Goal: Task Accomplishment & Management: Manage account settings

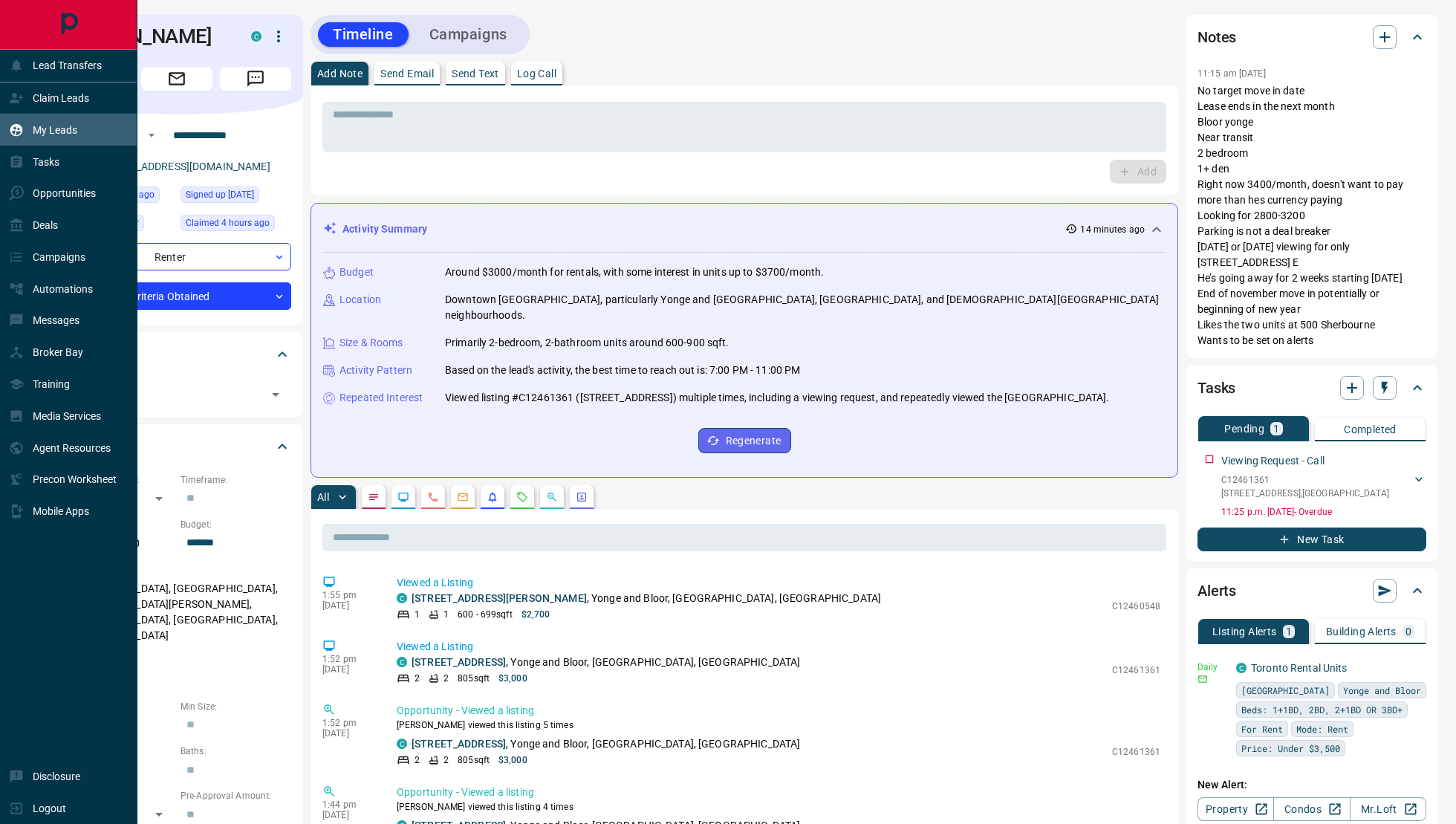
click at [85, 142] on div "My Leads" at bounding box center [68, 130] width 137 height 32
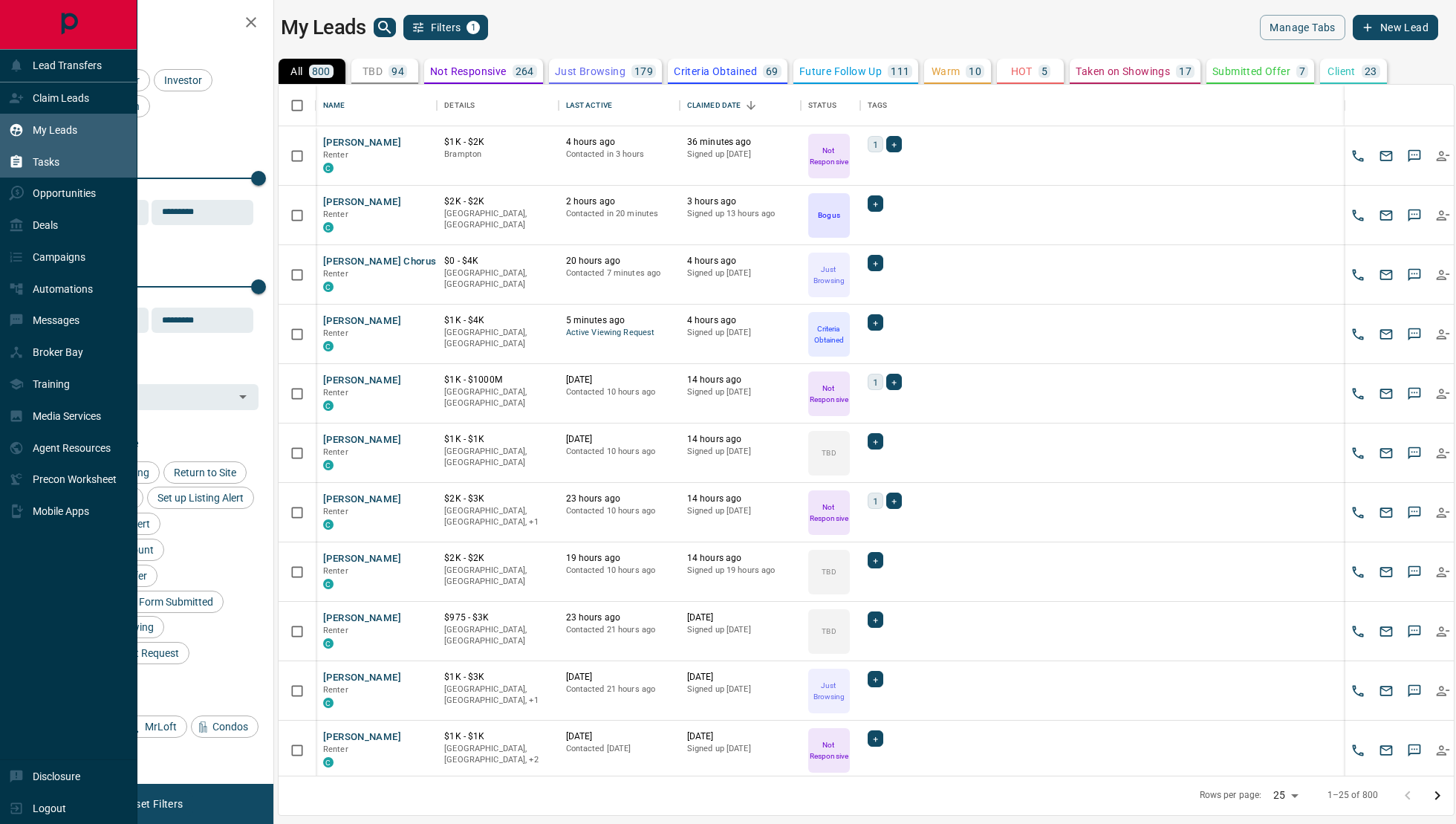
scroll to position [691, 1176]
click at [77, 168] on div "Tasks" at bounding box center [68, 162] width 137 height 32
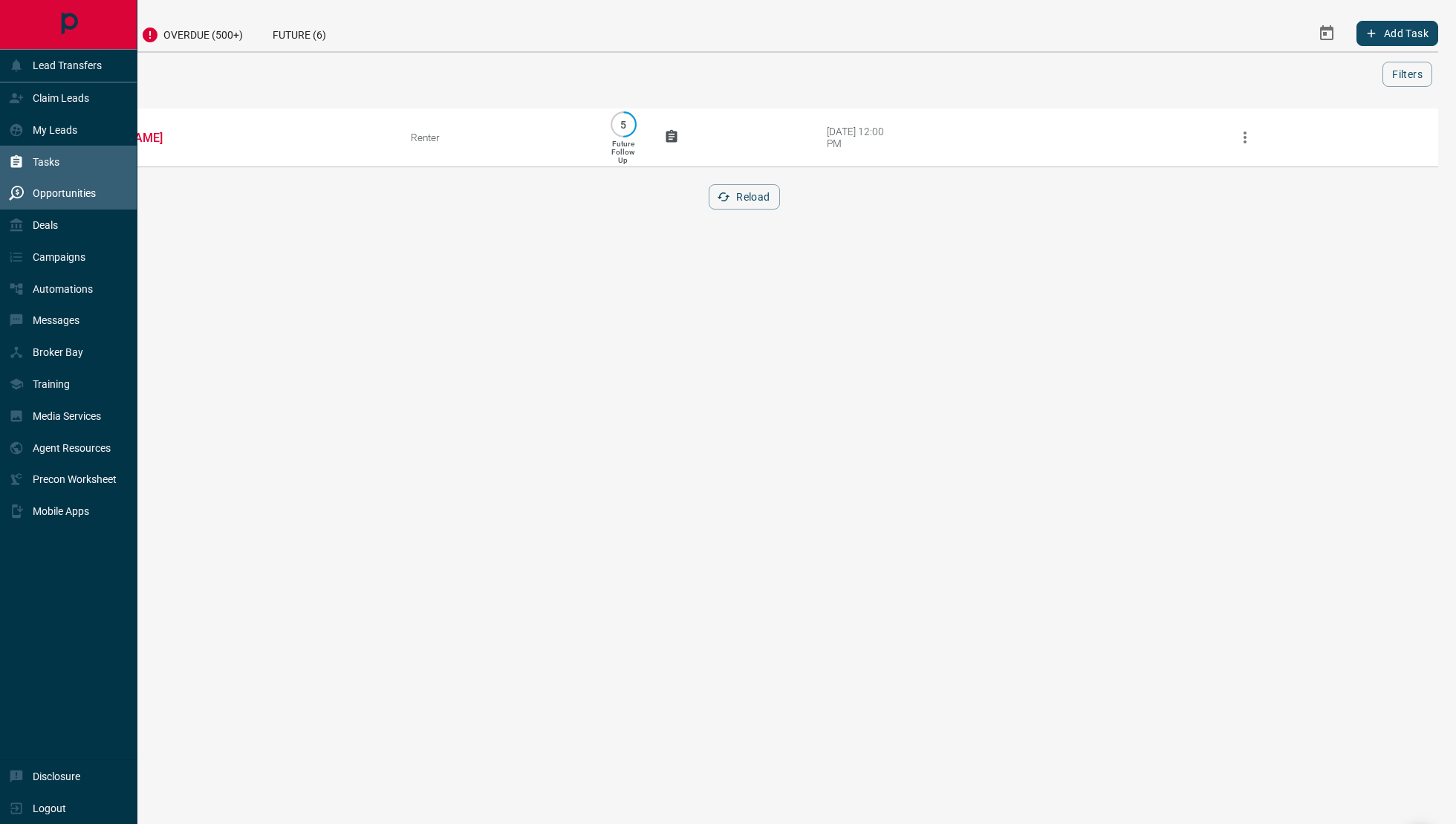
click at [70, 190] on p "Opportunities" at bounding box center [64, 192] width 64 height 12
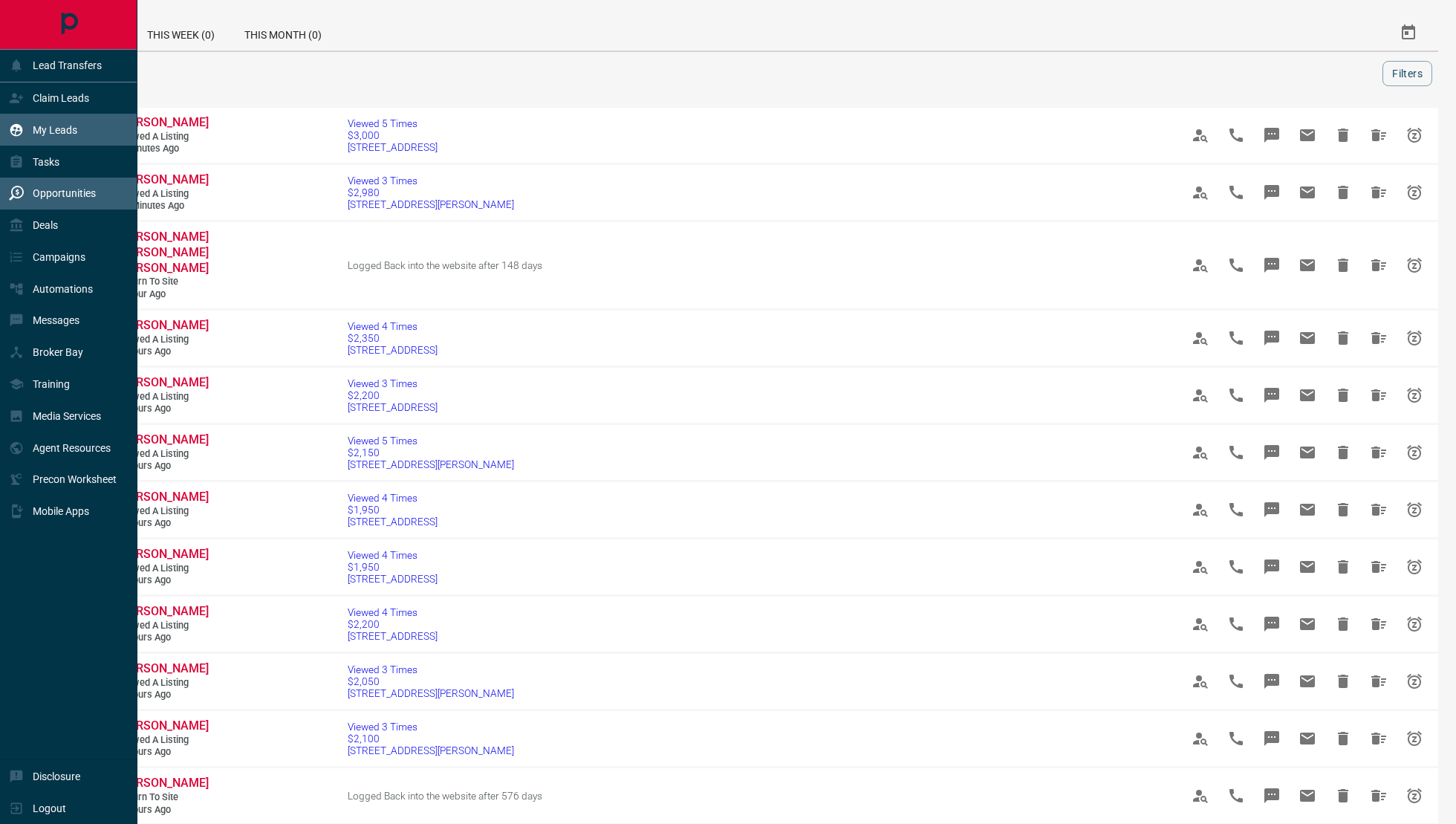
click at [59, 133] on p "My Leads" at bounding box center [55, 130] width 45 height 12
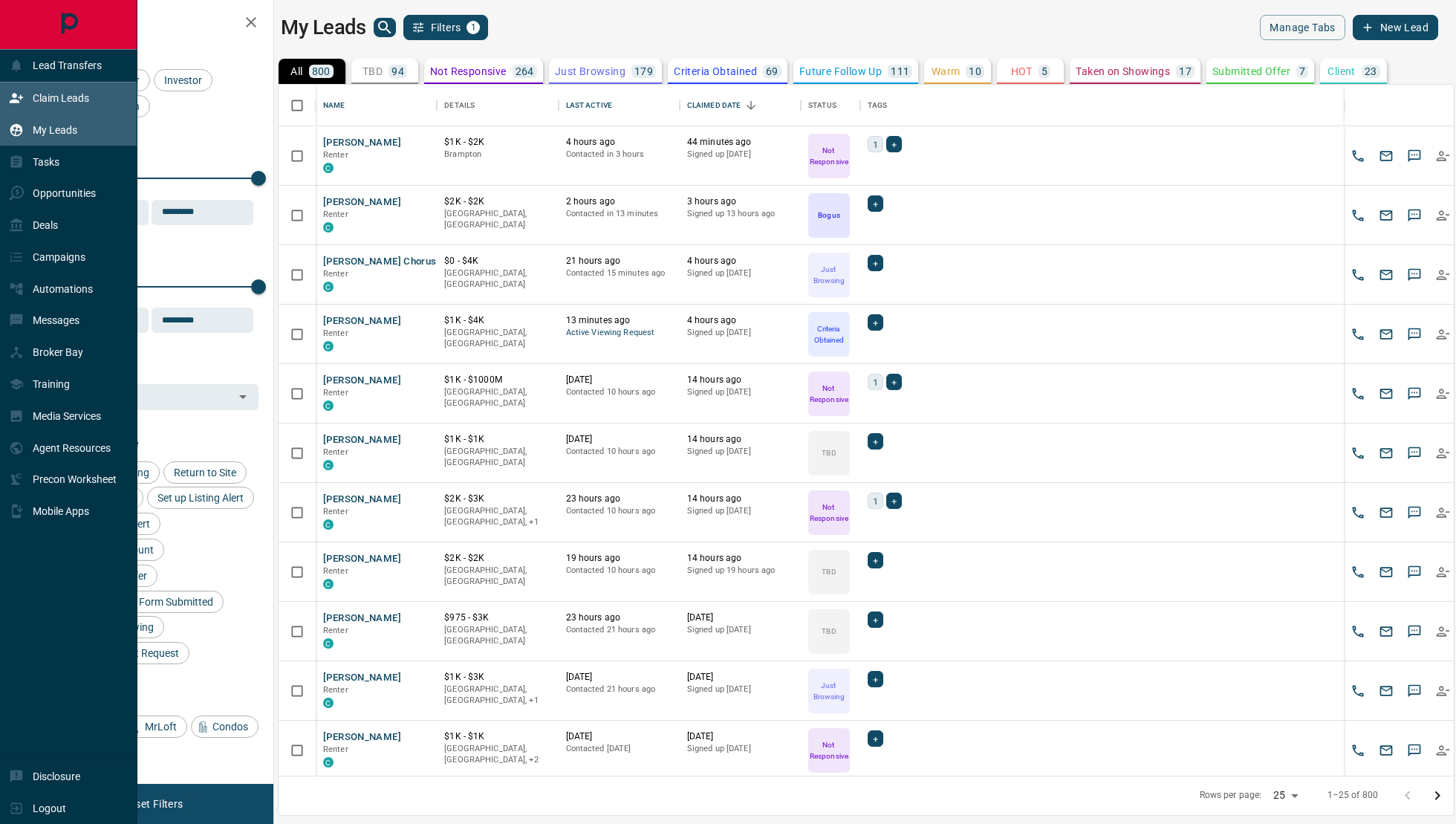
click at [36, 107] on div "Claim Leads" at bounding box center [50, 98] width 80 height 24
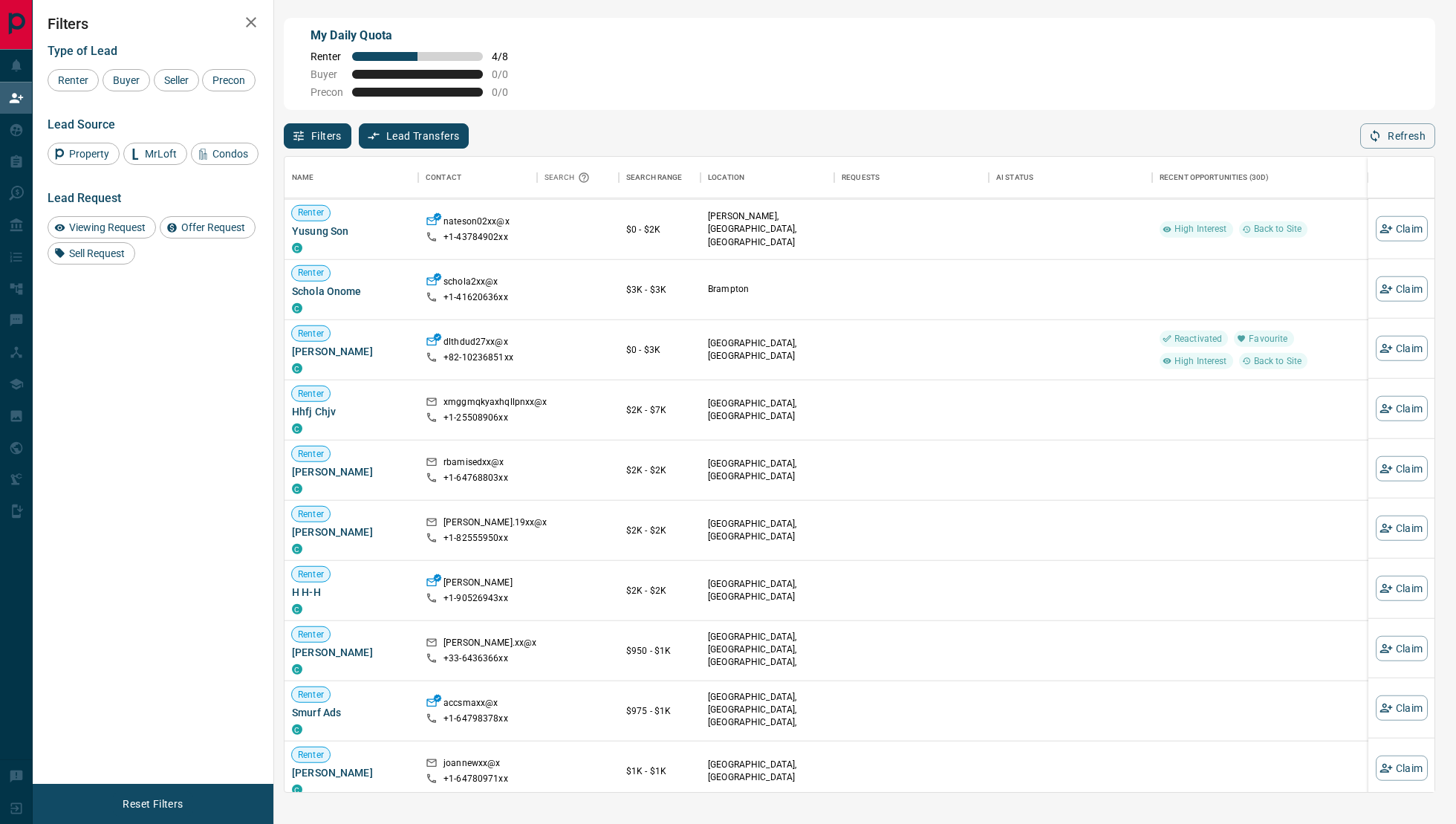
scroll to position [785, 0]
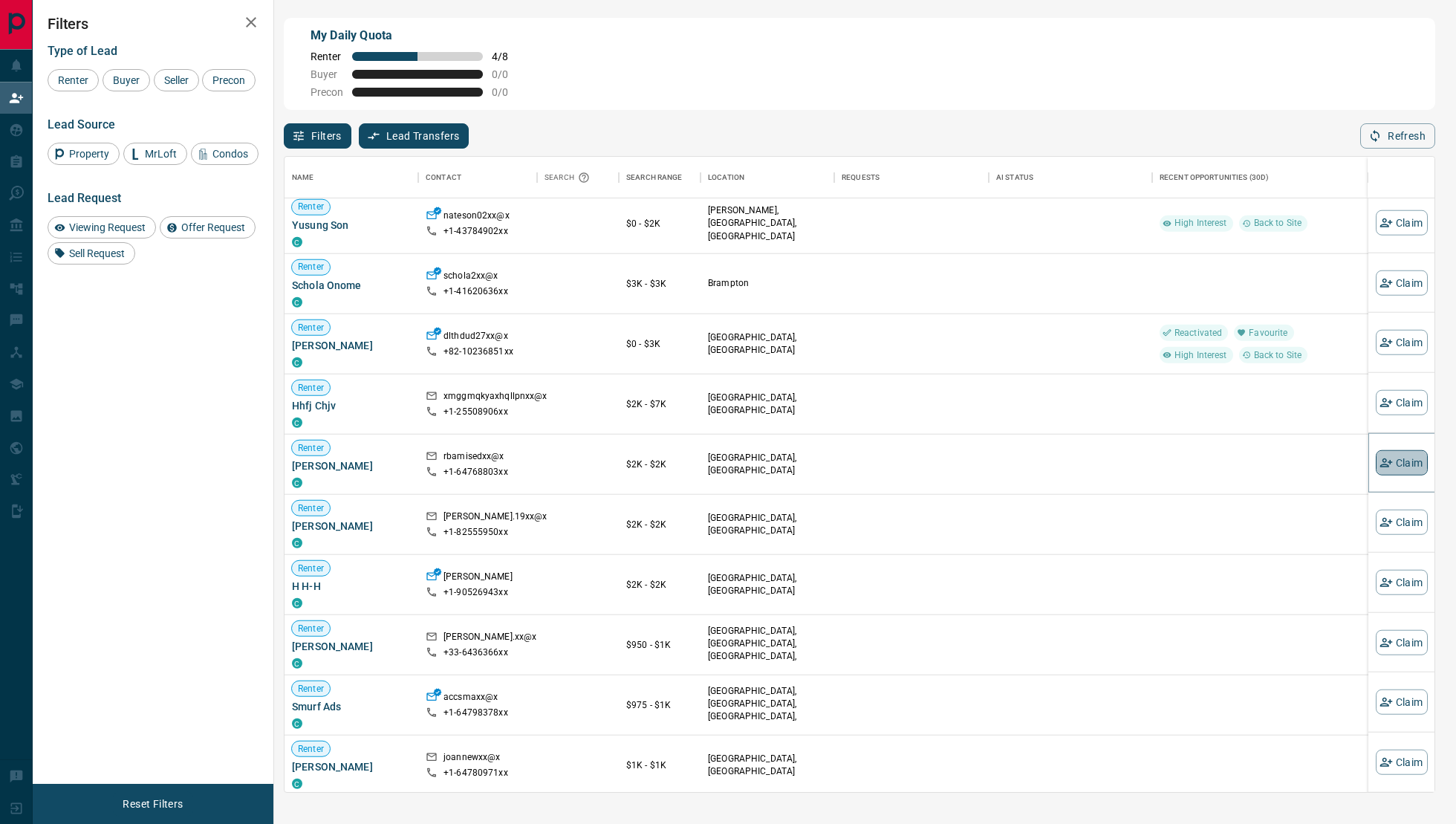
click at [1408, 467] on button "Claim" at bounding box center [1402, 462] width 52 height 25
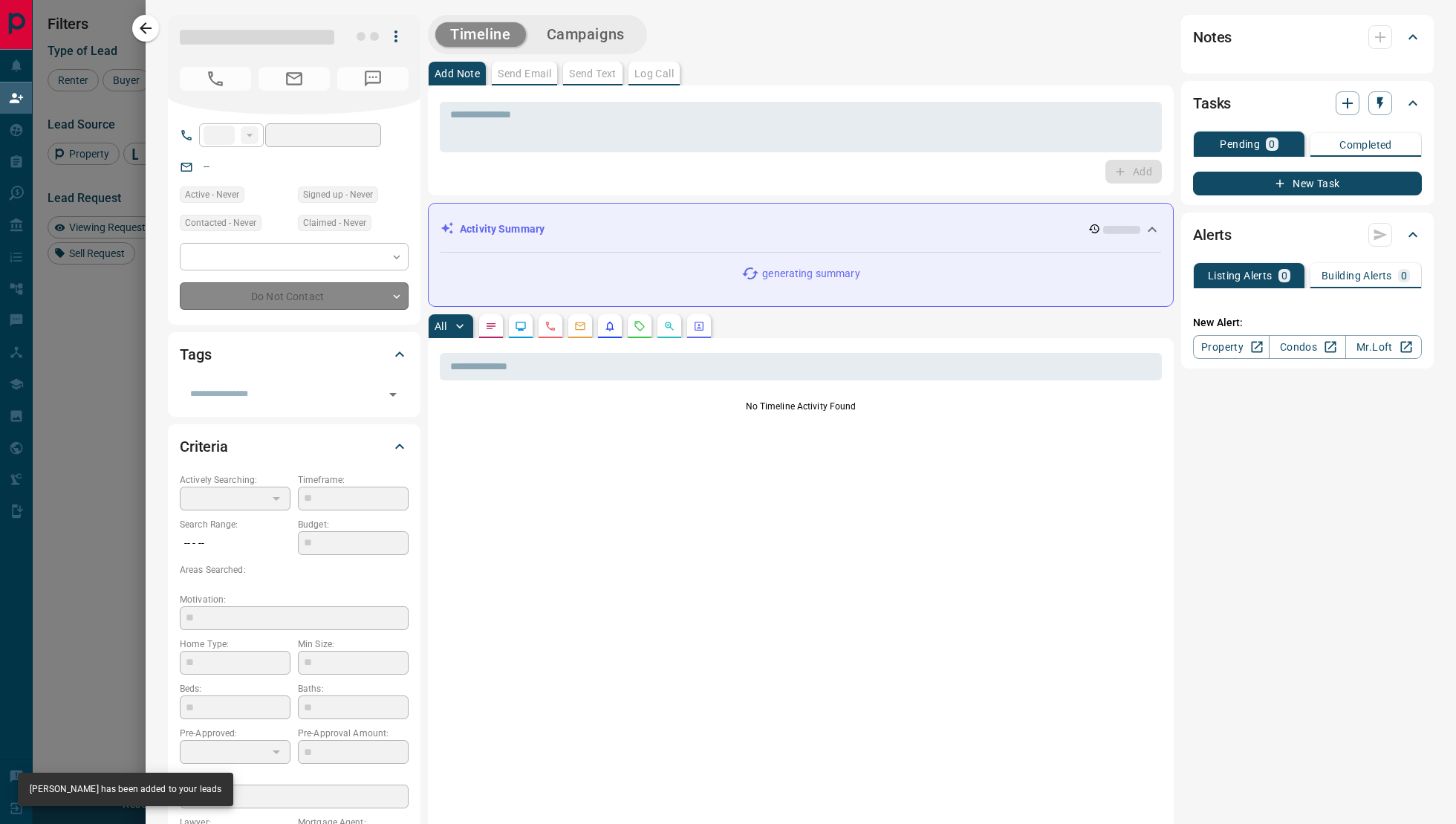
type input "**"
type input "**********"
type input "**"
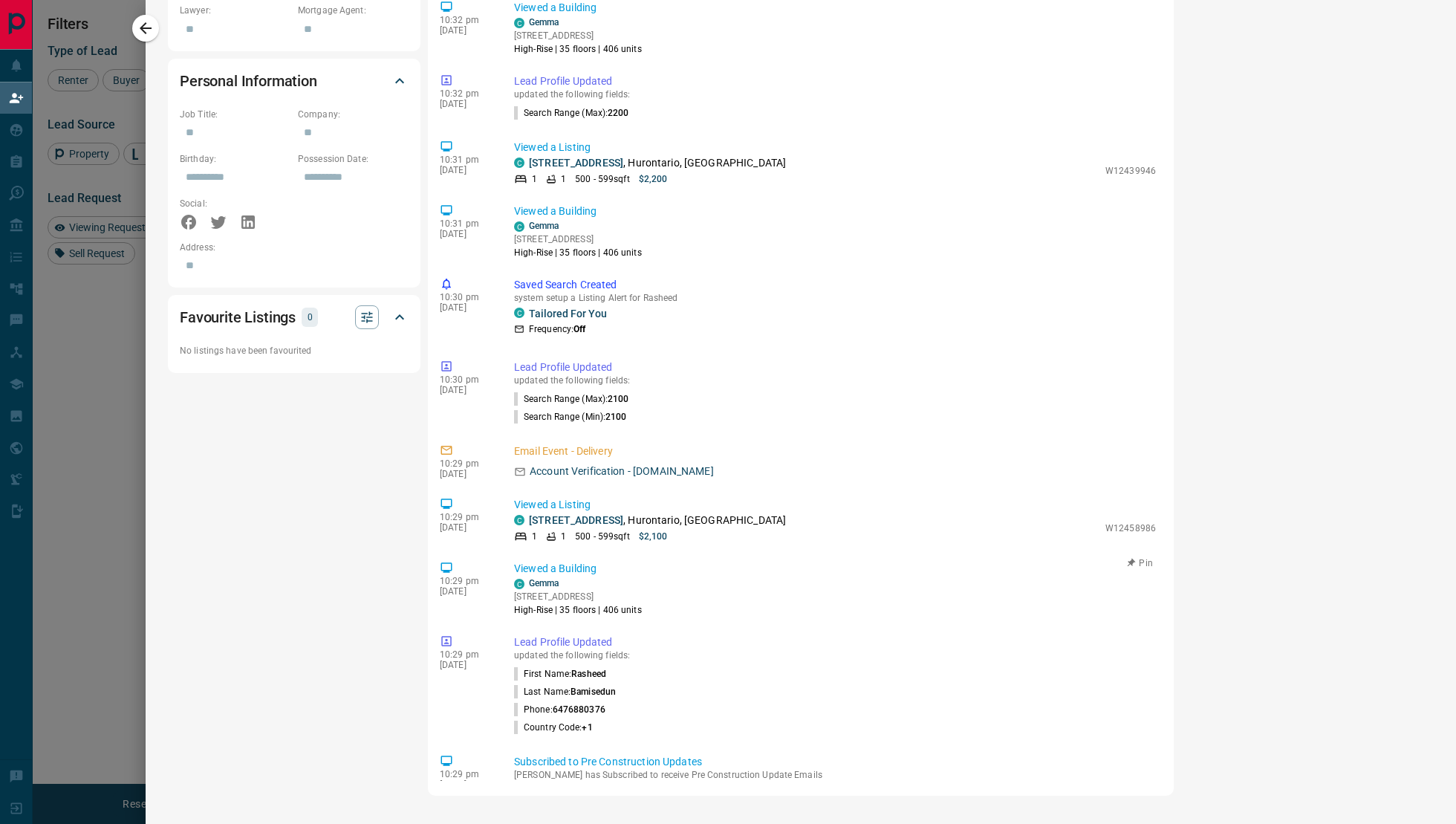
scroll to position [0, 0]
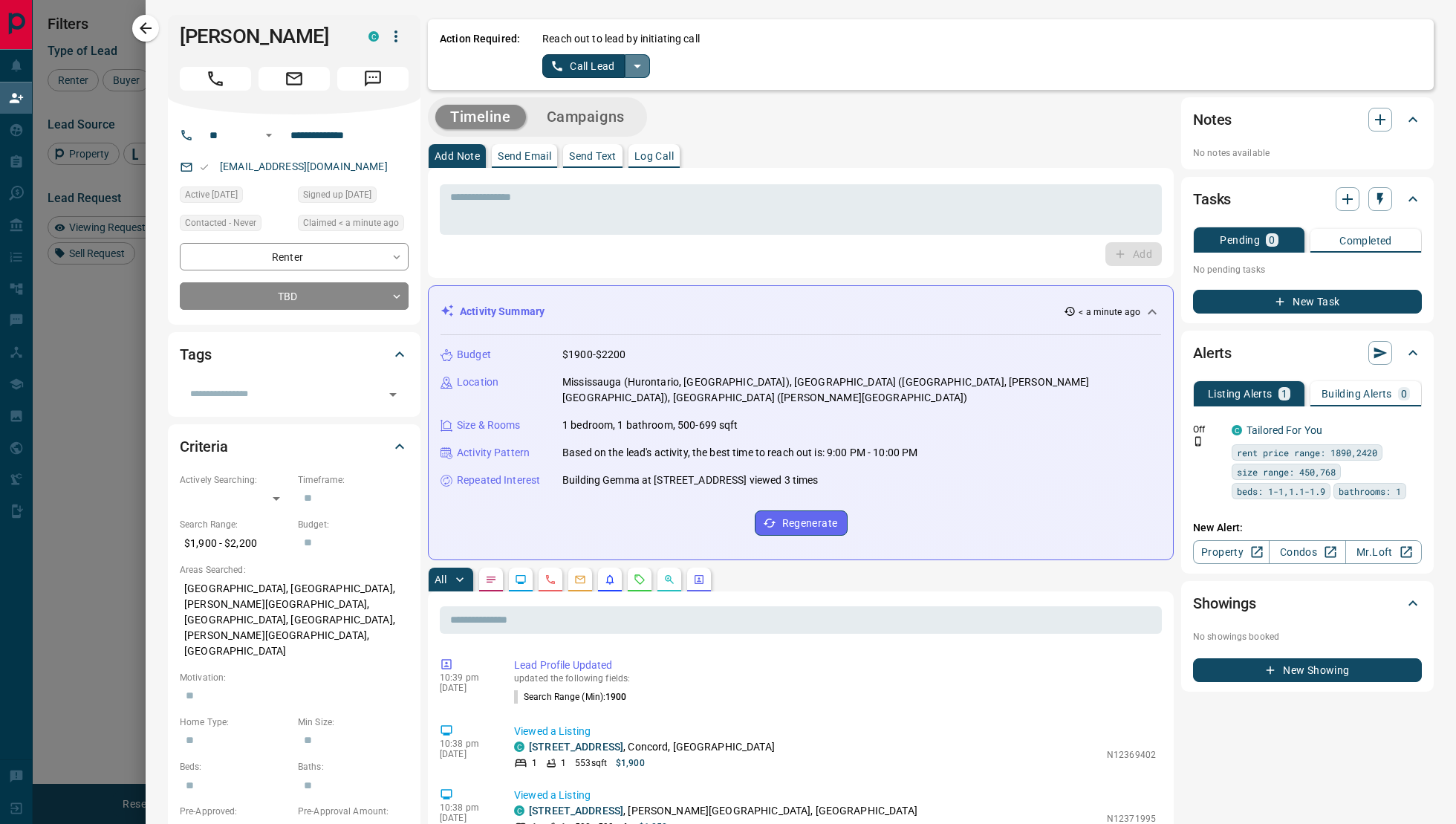
click at [634, 69] on icon "split button" at bounding box center [637, 65] width 18 height 18
click at [610, 114] on li "Log Manual Call" at bounding box center [595, 118] width 91 height 22
click at [594, 65] on button "Log Manual Call" at bounding box center [591, 65] width 98 height 23
click at [564, 68] on button "Yes" at bounding box center [557, 65] width 30 height 23
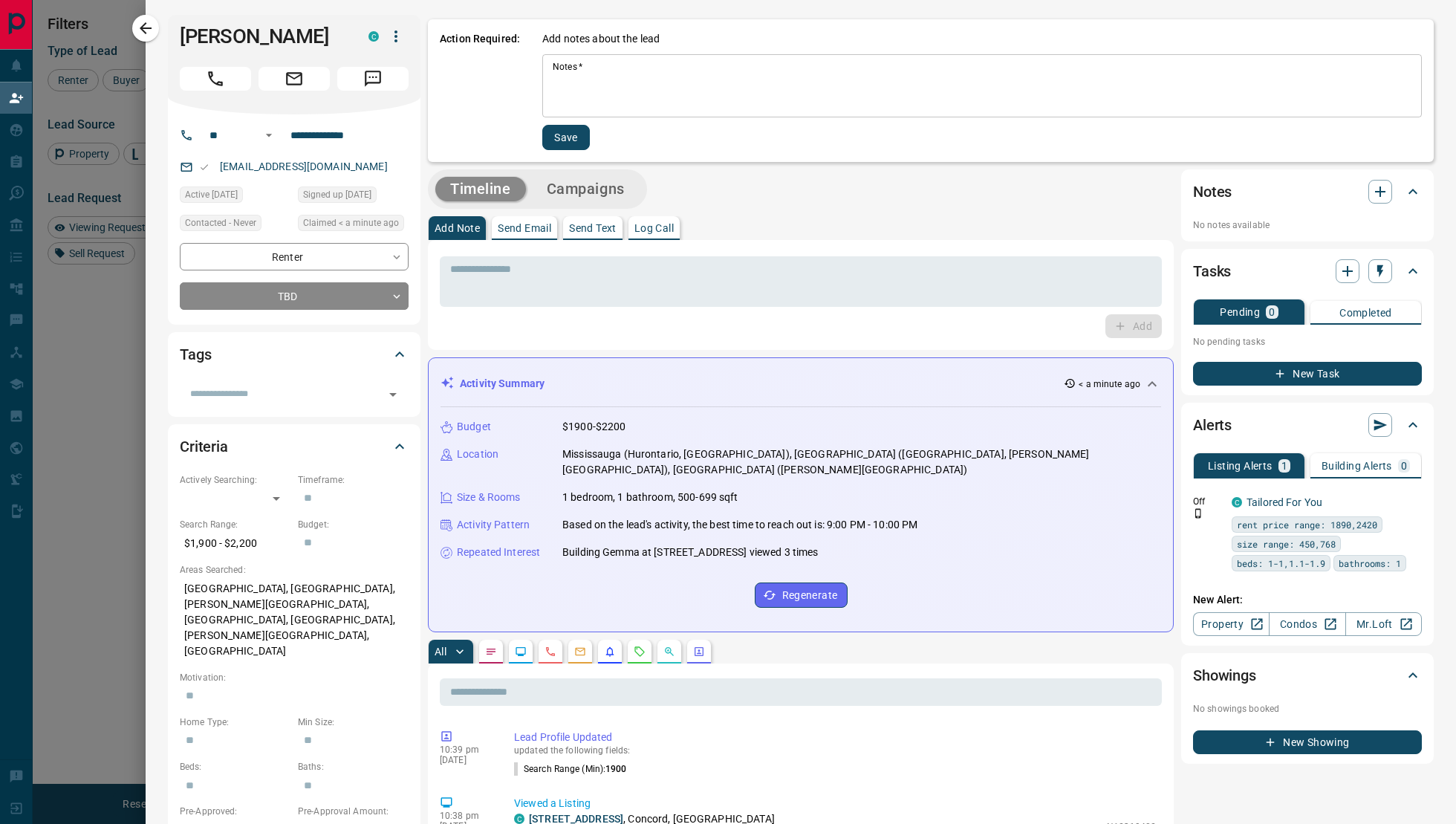
click at [581, 96] on textarea "Notes   *" at bounding box center [981, 86] width 859 height 50
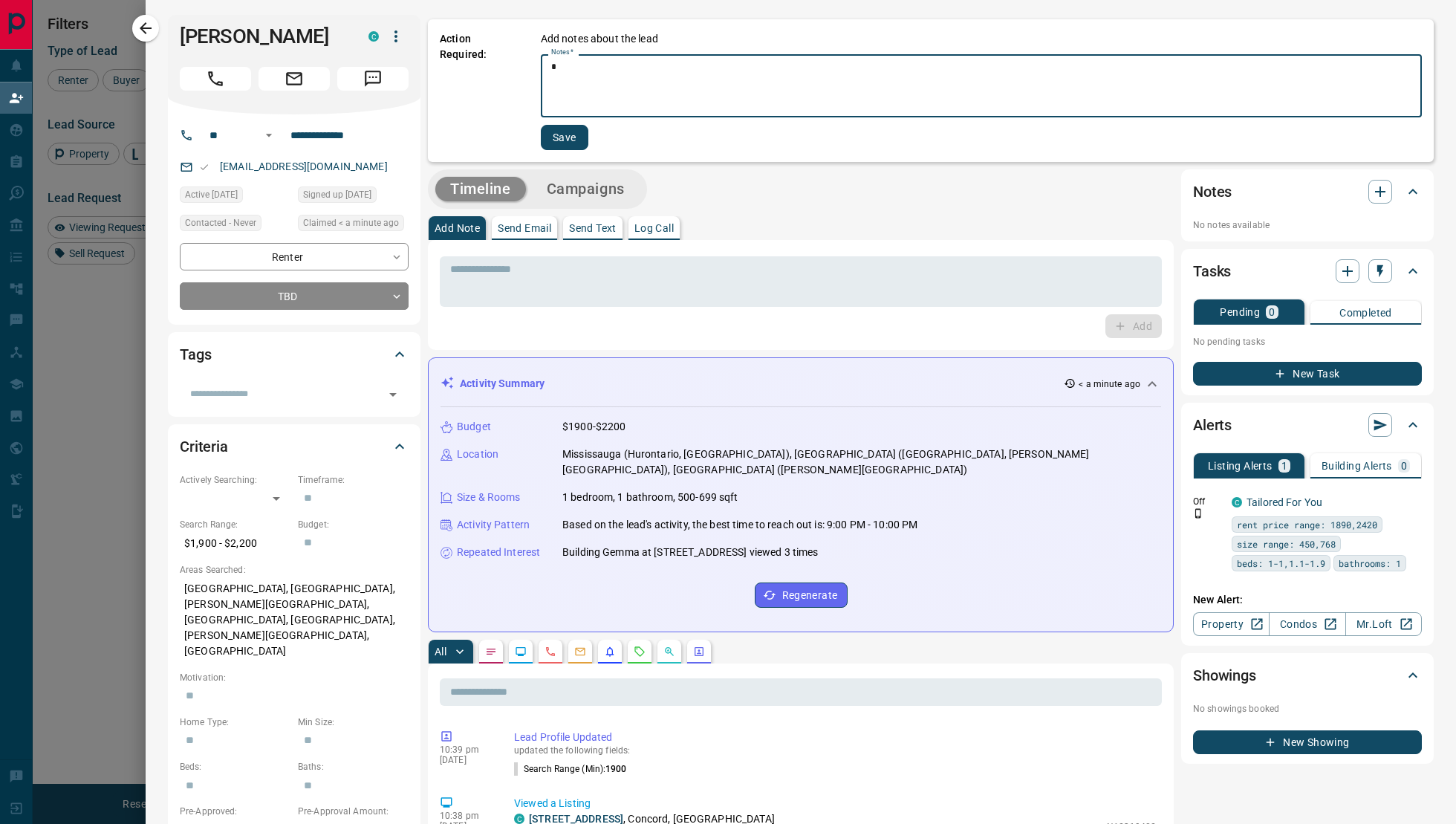
type textarea "*"
click at [571, 142] on button "Save" at bounding box center [564, 137] width 48 height 25
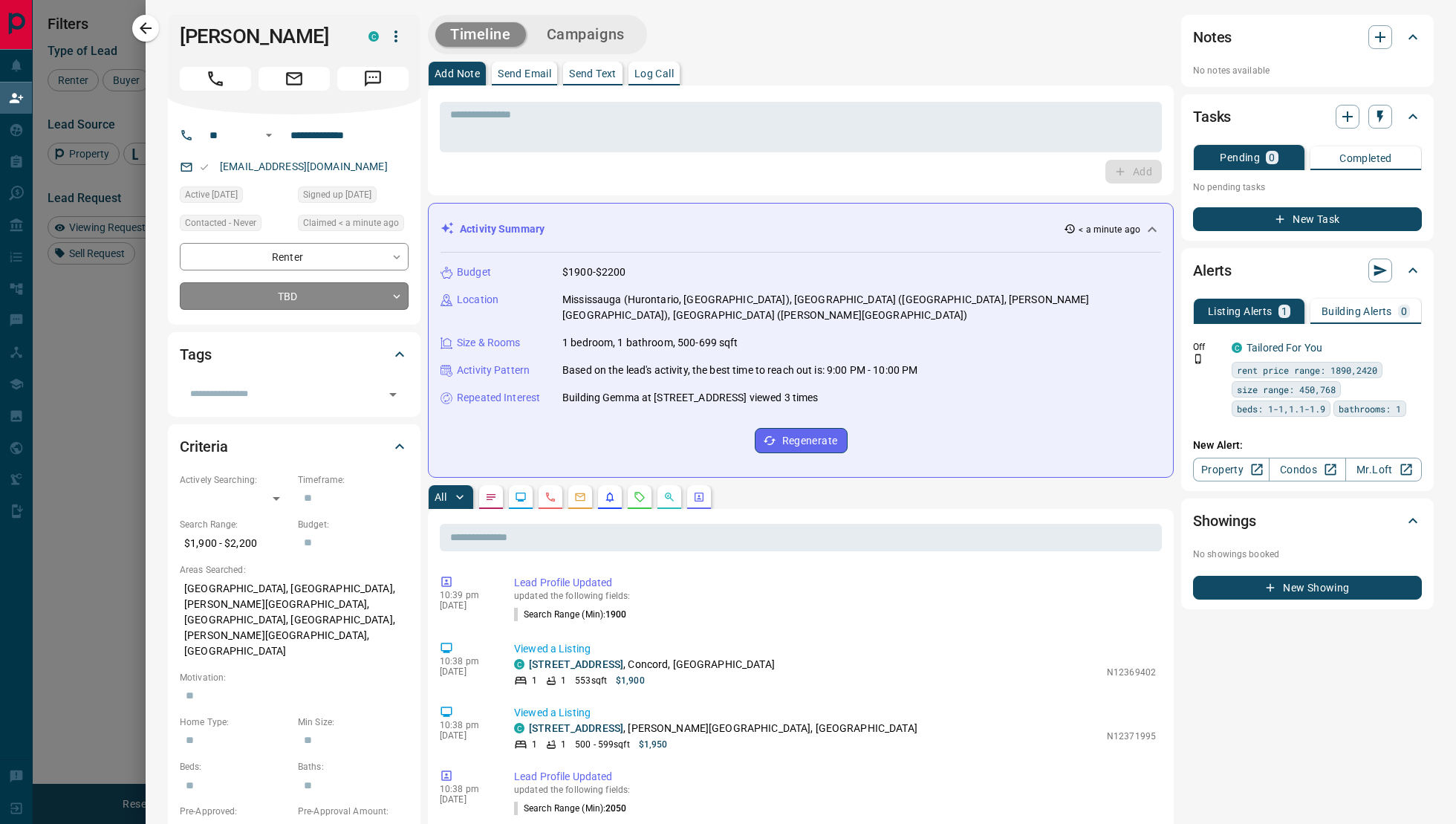
click at [390, 320] on body "Lead Transfers Claim Leads My Leads Tasks Opportunities Deals Campaigns Automat…" at bounding box center [728, 344] width 1456 height 689
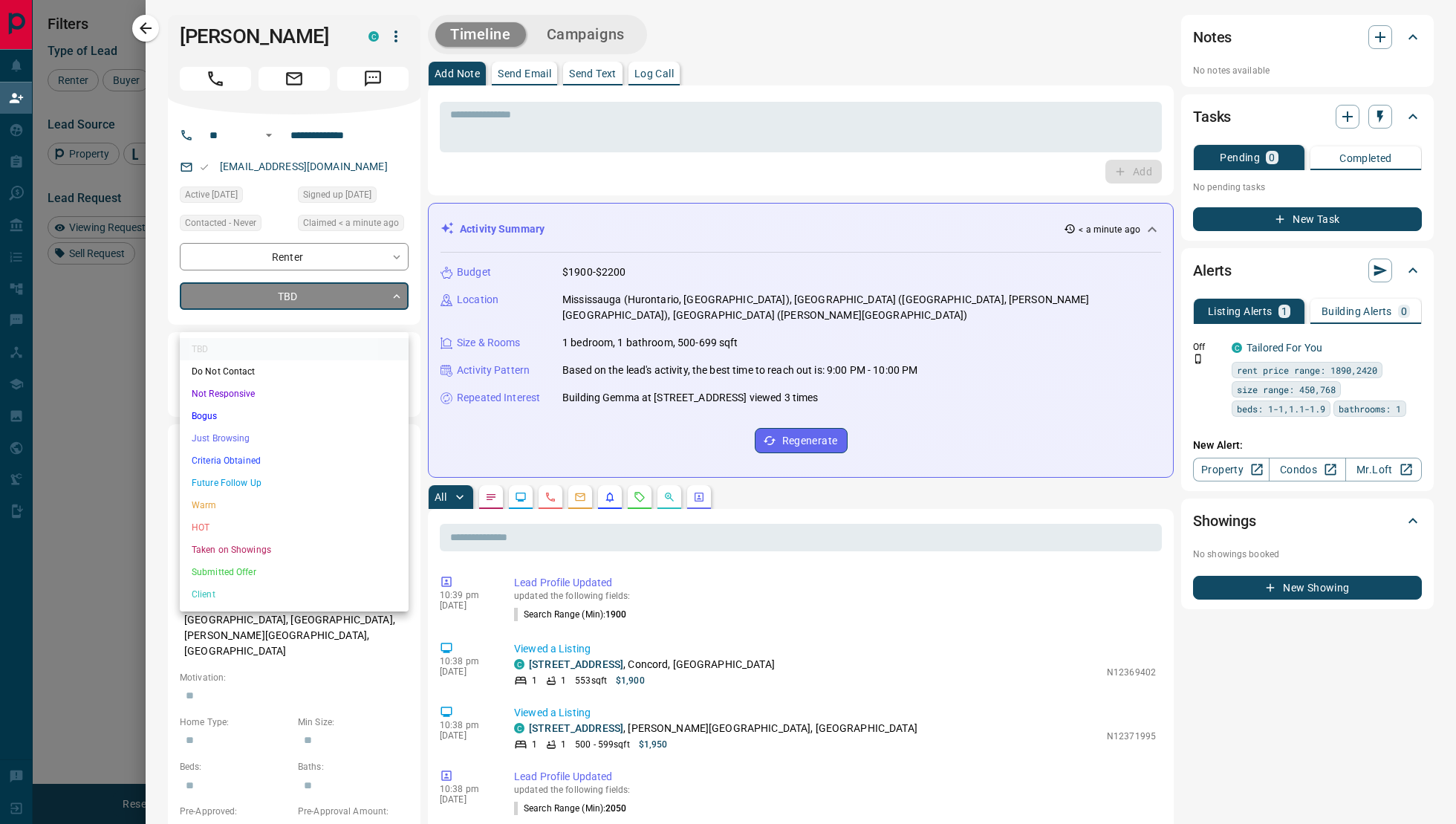
drag, startPoint x: 325, startPoint y: 381, endPoint x: 321, endPoint y: 394, distance: 13.6
click at [321, 394] on ul "TBD Do Not Contact Not Responsive Bogus Just Browsing Criteria Obtained Future …" at bounding box center [293, 471] width 229 height 279
click at [321, 393] on li "Not Responsive" at bounding box center [293, 393] width 229 height 22
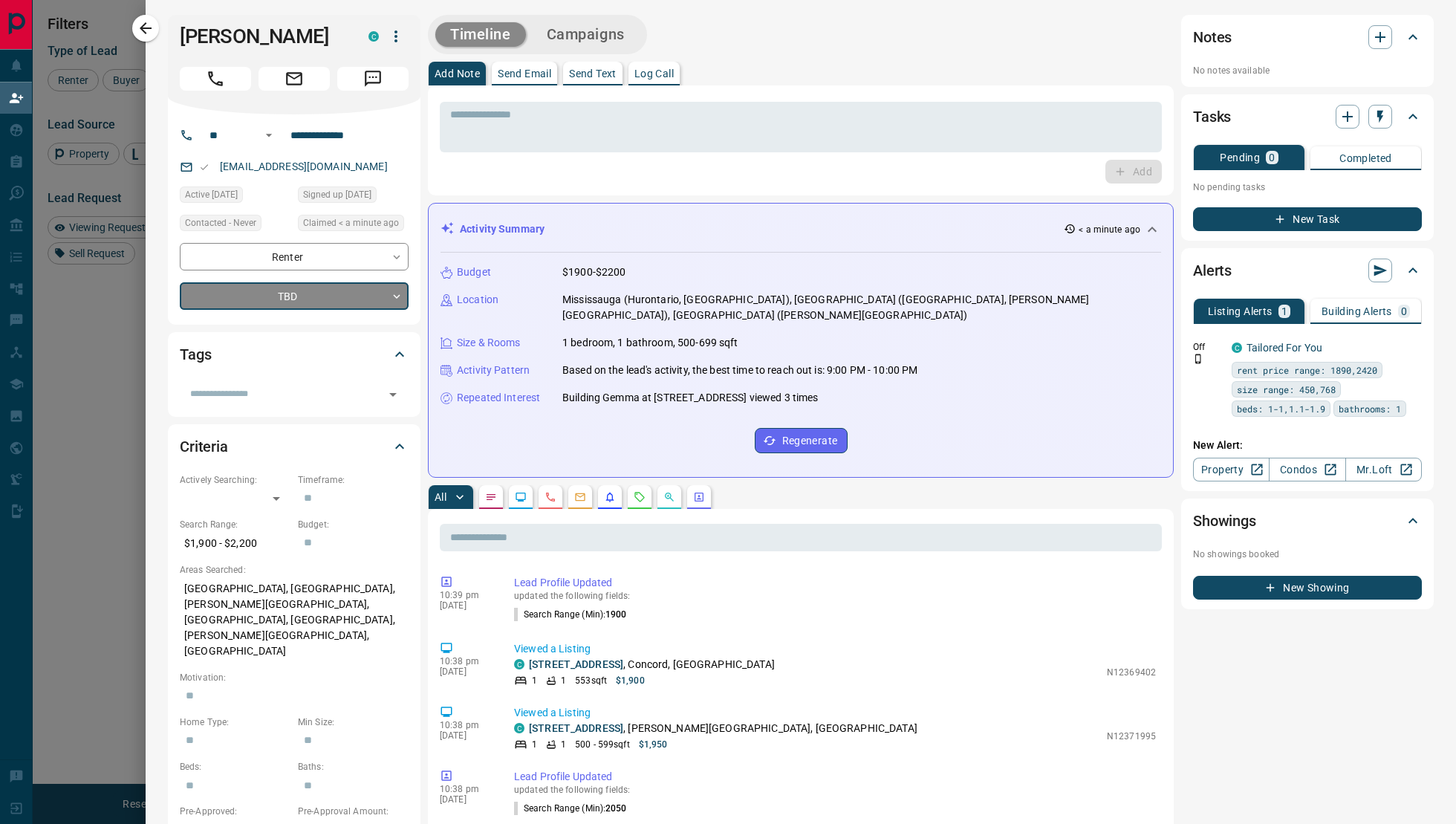
type input "*"
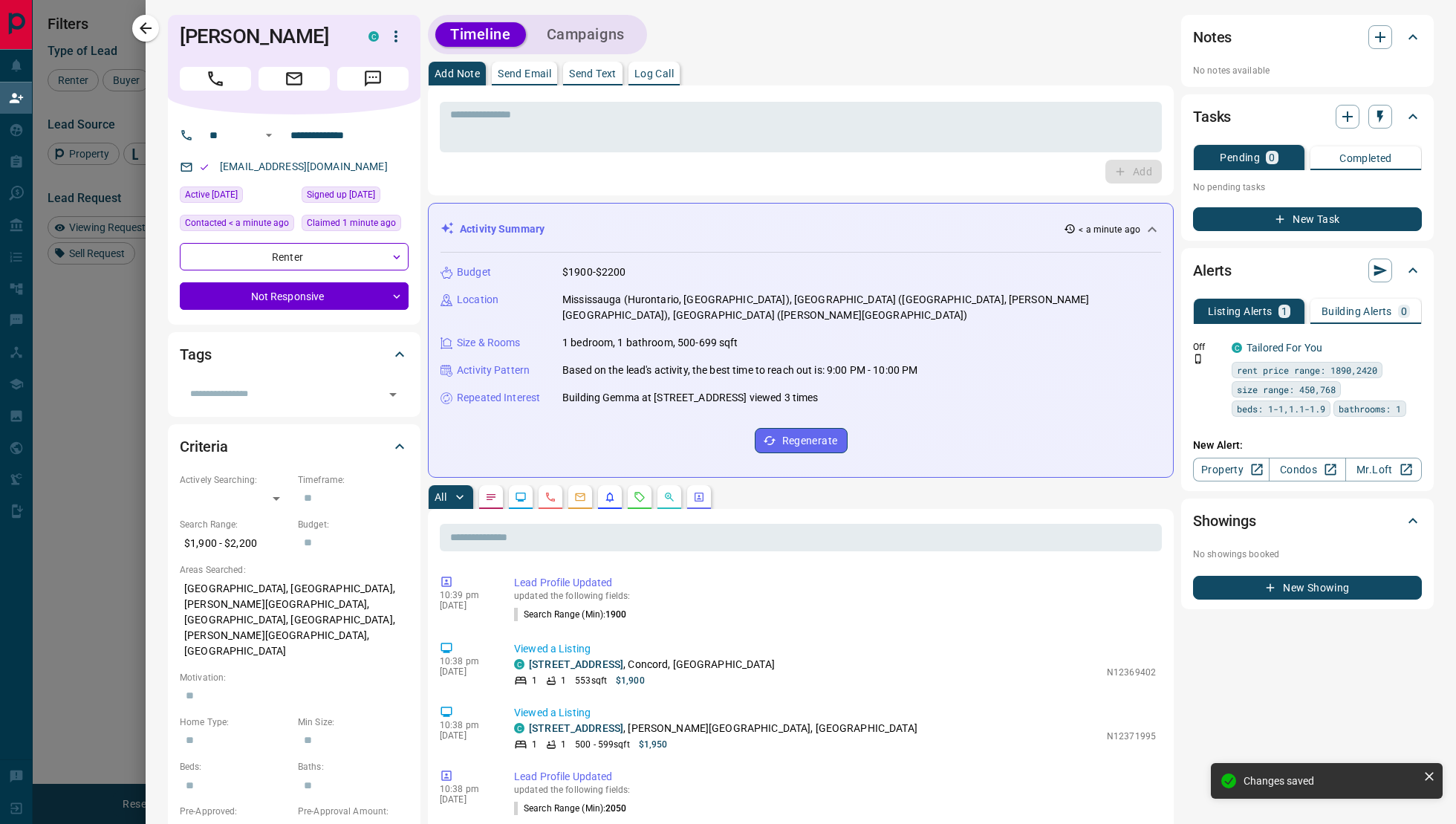
click at [398, 363] on icon at bounding box center [399, 354] width 18 height 18
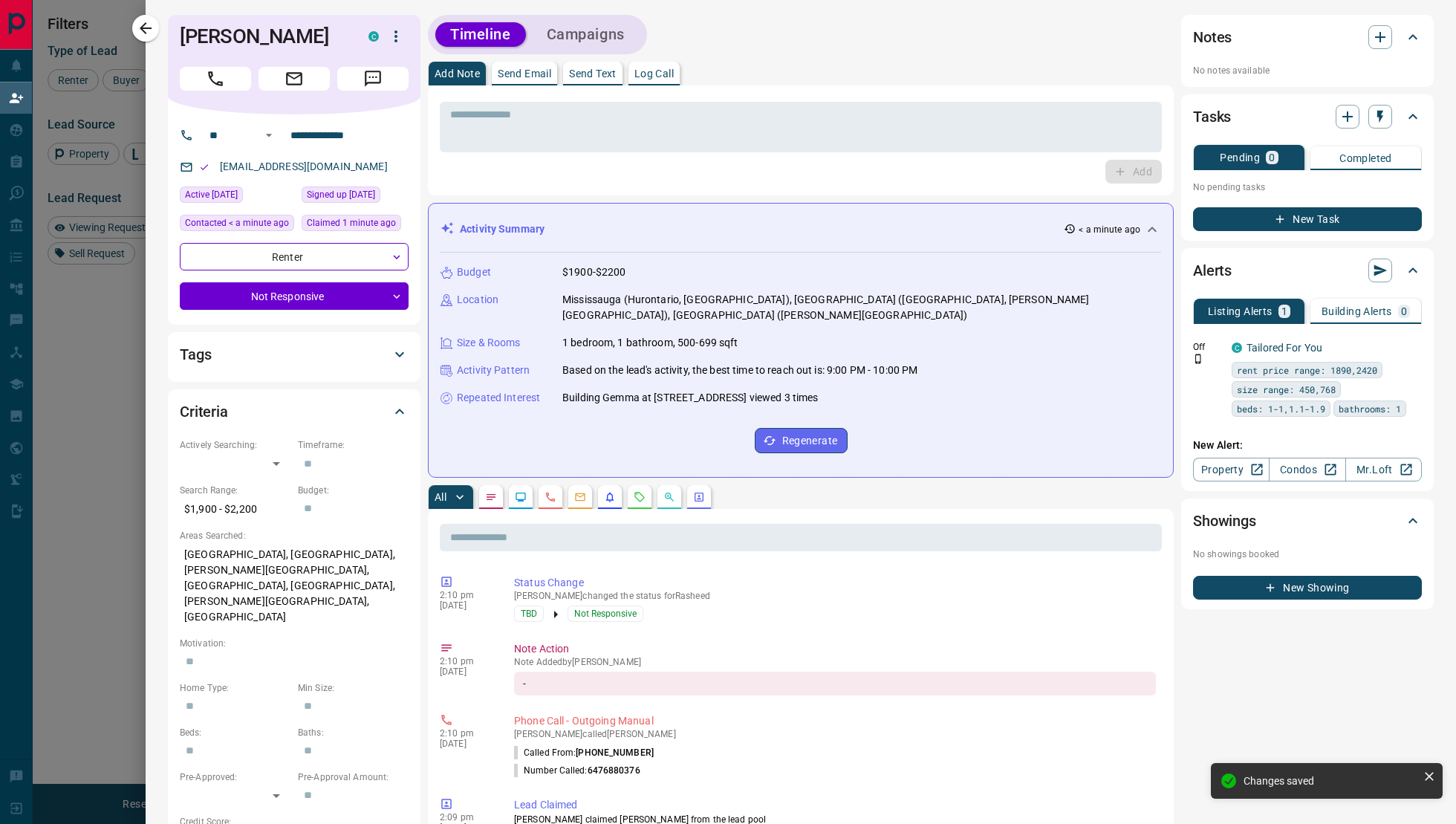
click at [398, 357] on icon at bounding box center [400, 355] width 9 height 6
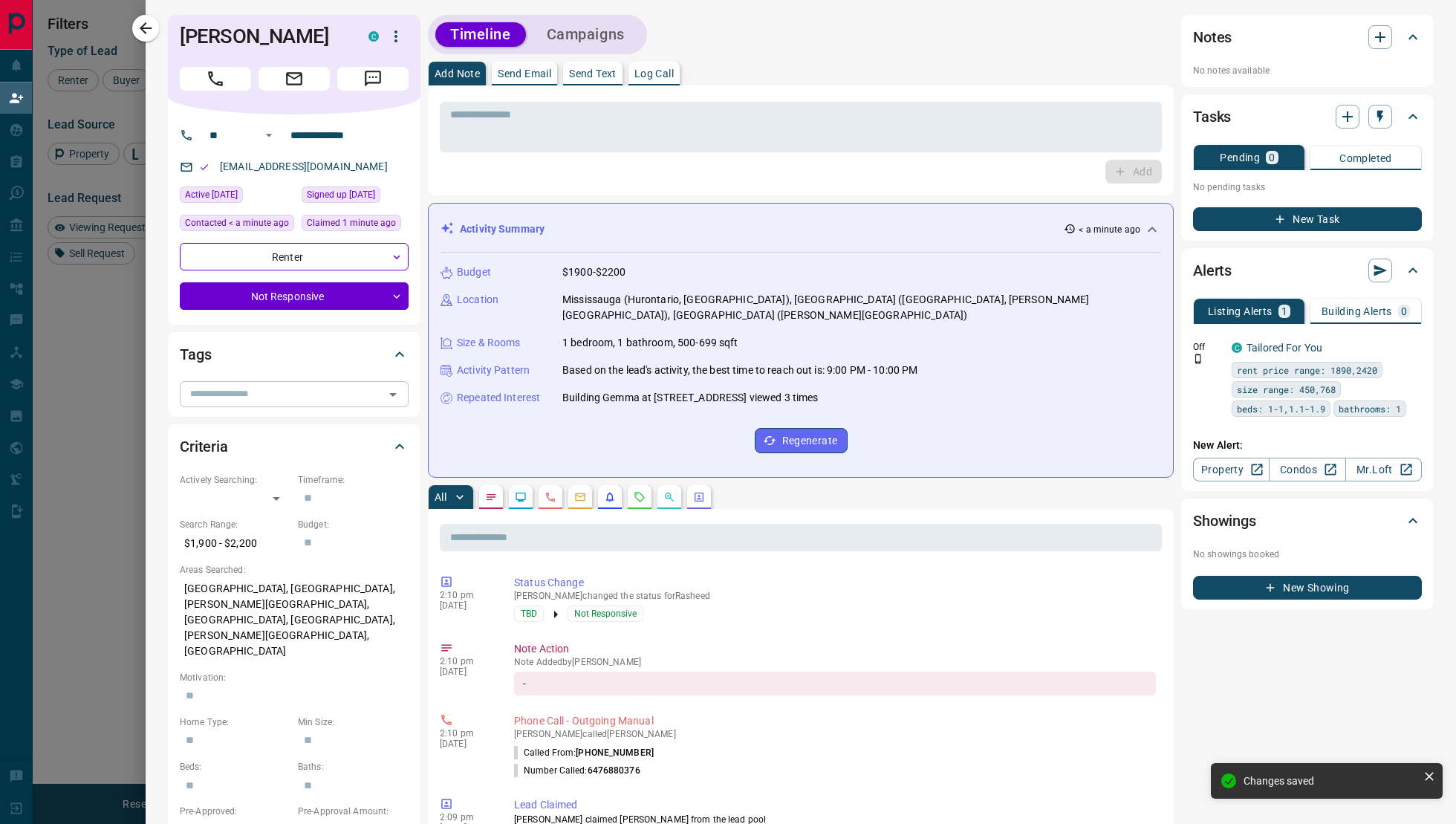
click at [395, 404] on div "​" at bounding box center [293, 393] width 229 height 25
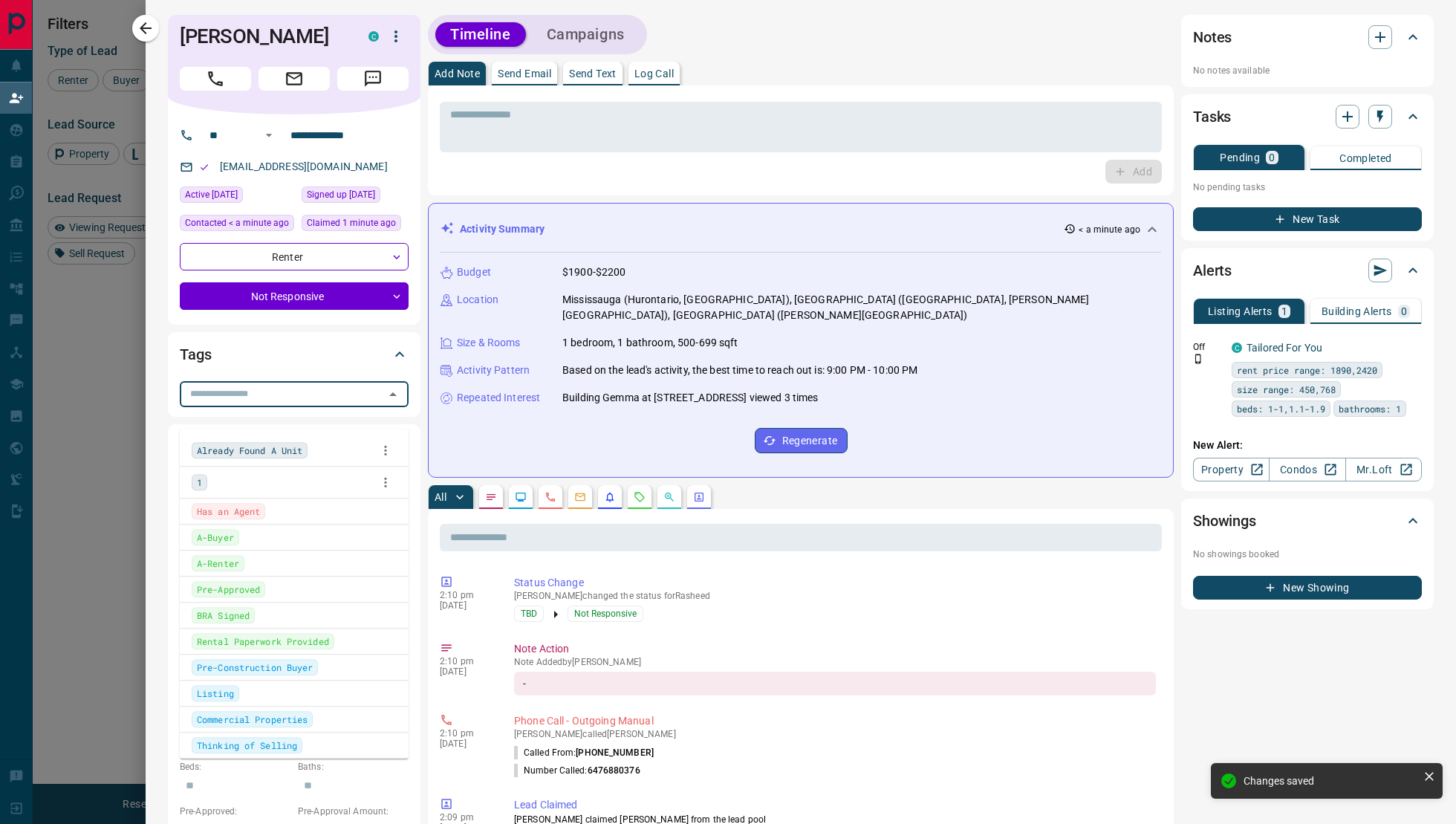
click at [299, 481] on div "1" at bounding box center [293, 482] width 205 height 22
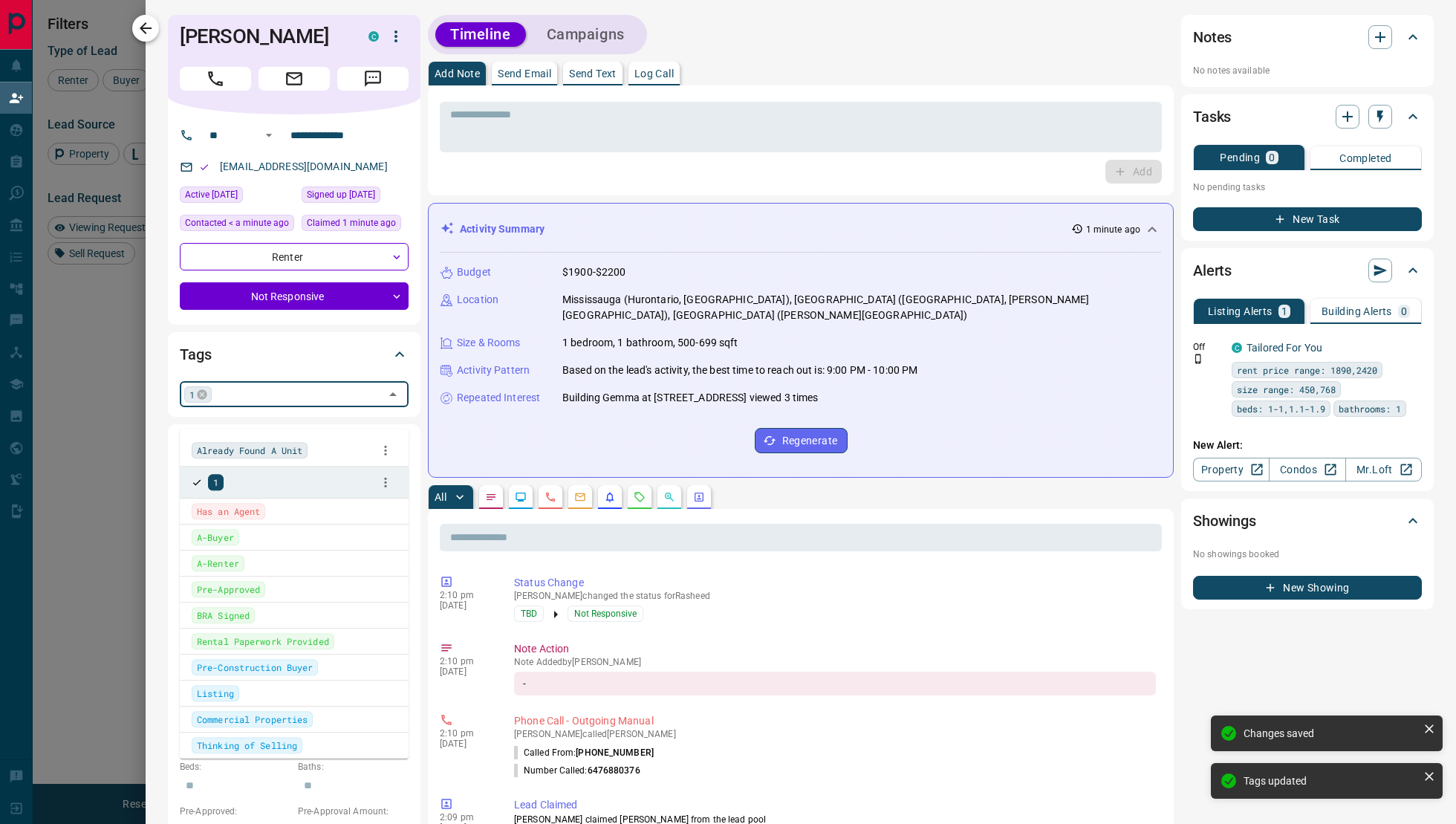
click at [142, 21] on icon "button" at bounding box center [145, 28] width 18 height 18
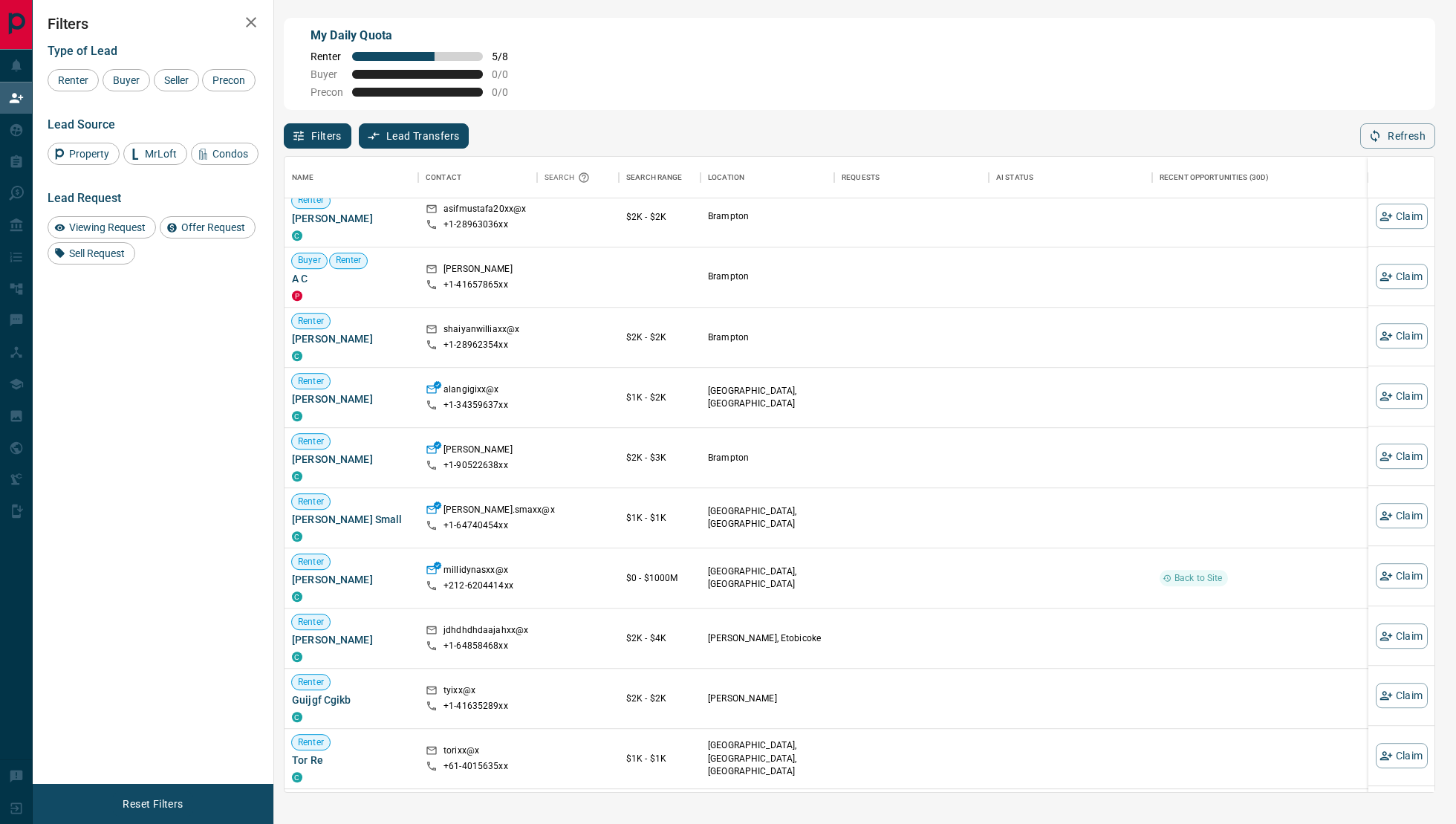
scroll to position [2187, 0]
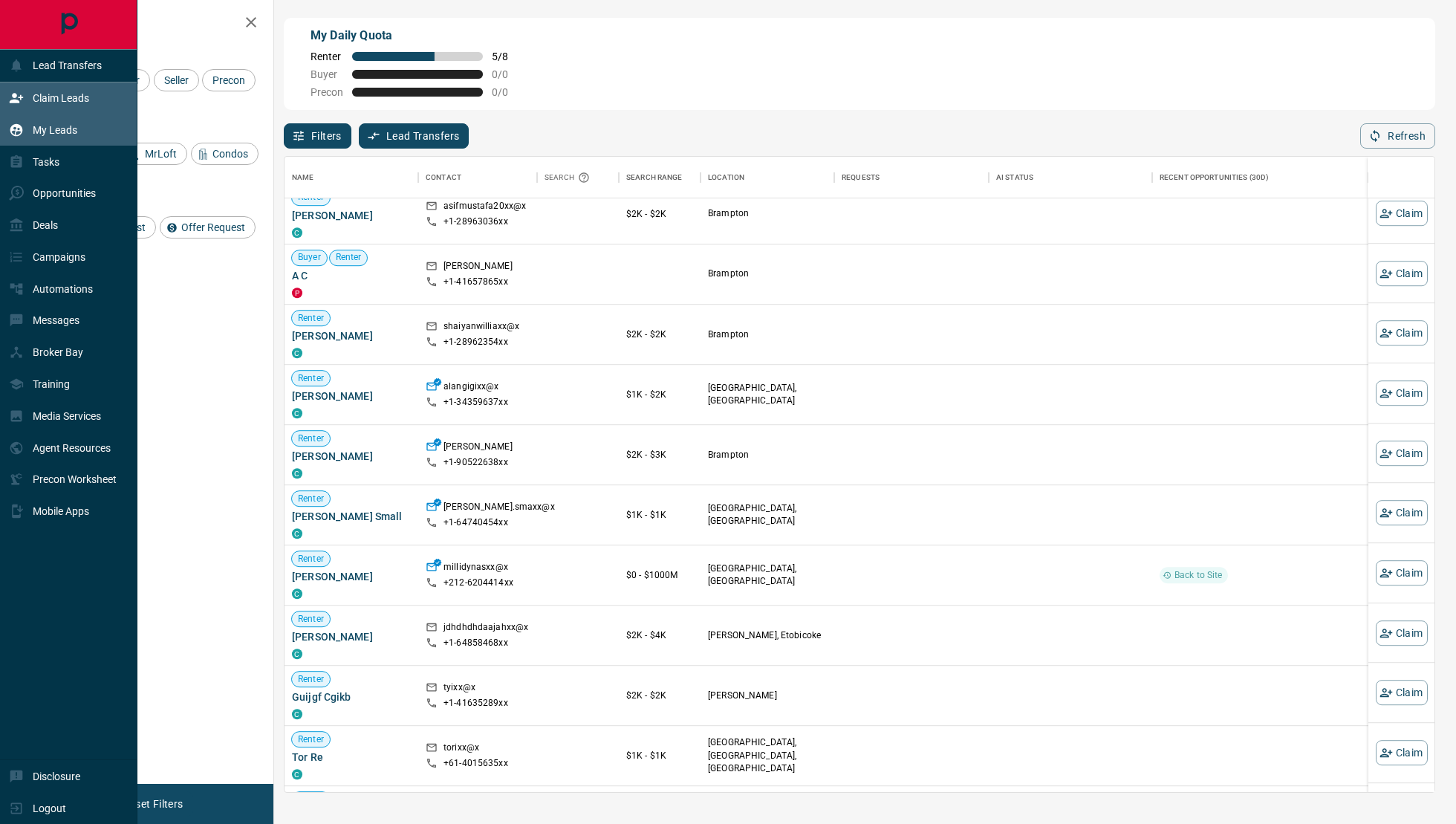
click at [53, 135] on div "My Leads" at bounding box center [43, 130] width 68 height 24
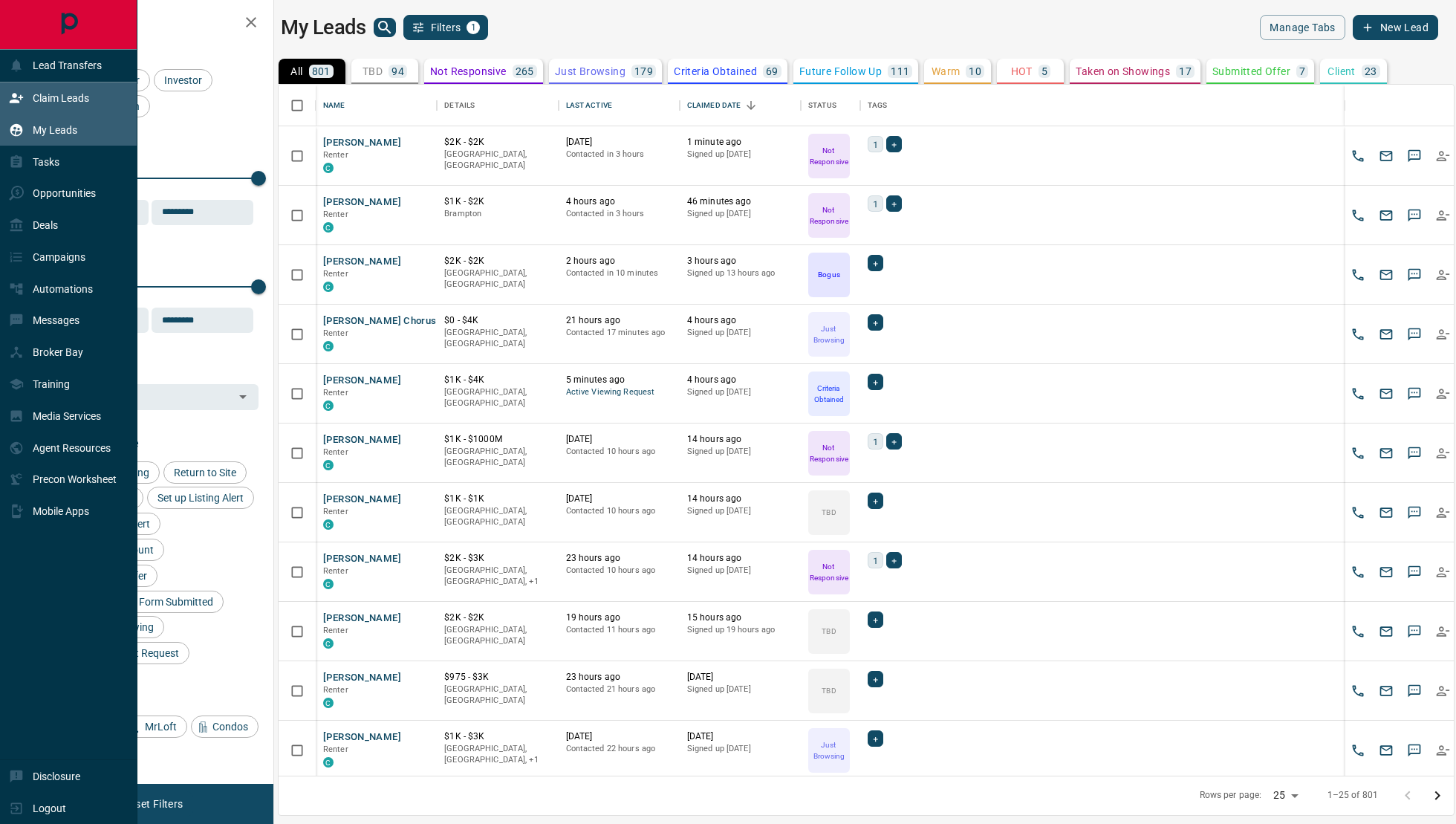
click at [12, 97] on icon at bounding box center [17, 98] width 15 height 15
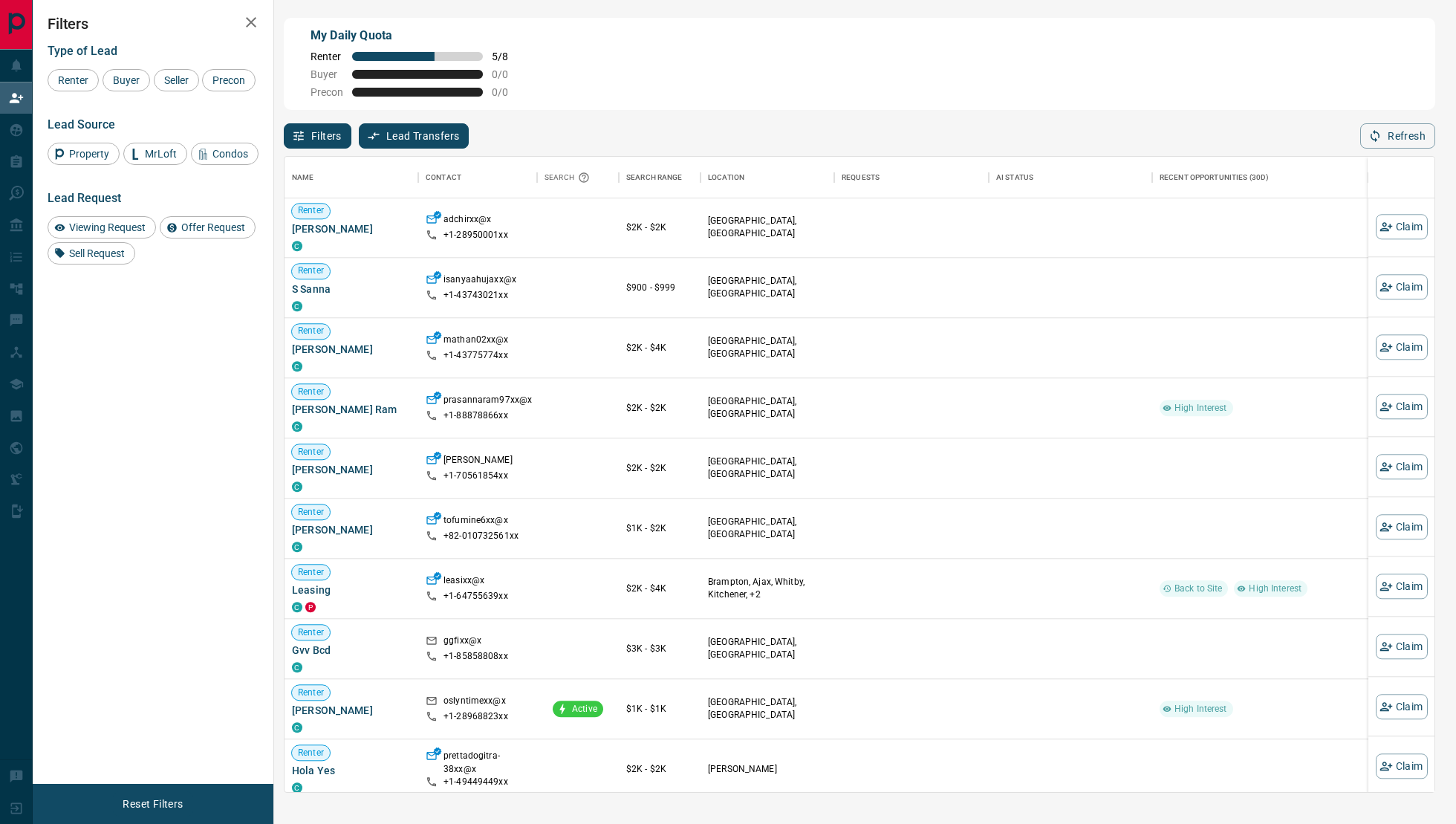
scroll to position [7608, 0]
